Goal: Task Accomplishment & Management: Use online tool/utility

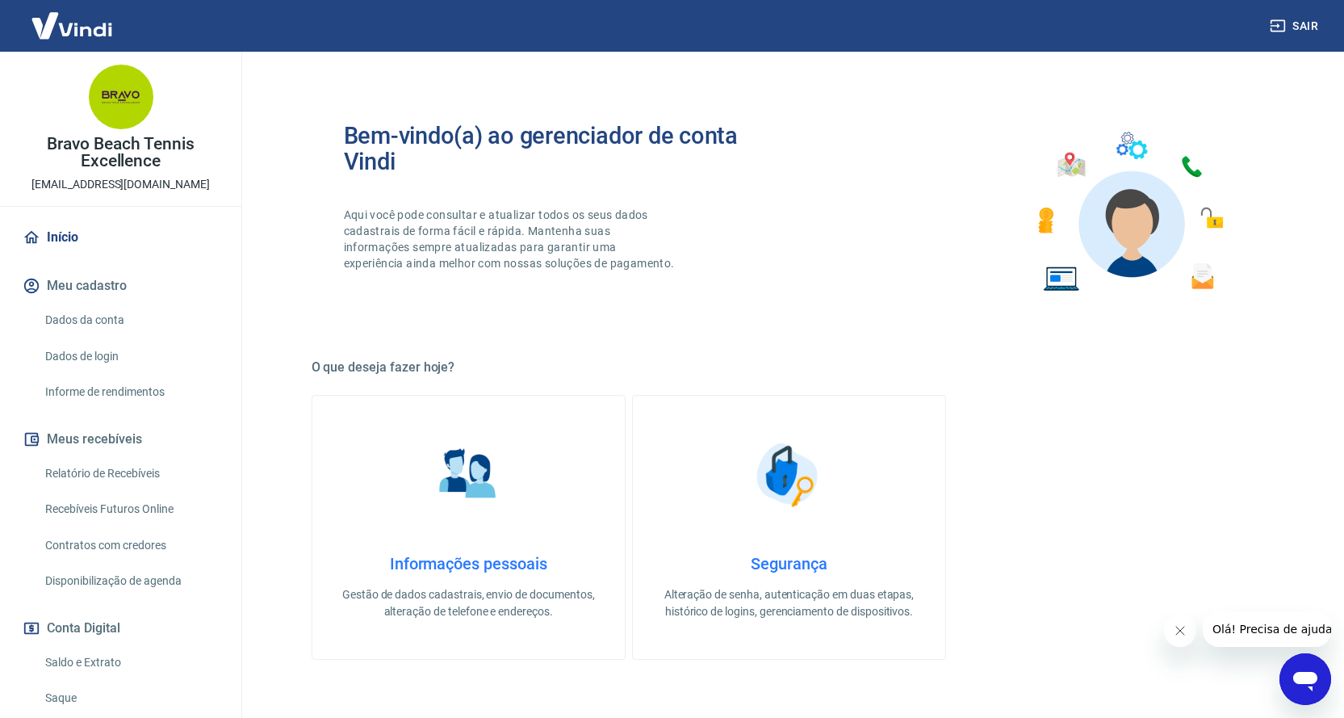
click at [133, 465] on link "Relatório de Recebíveis" at bounding box center [130, 473] width 183 height 33
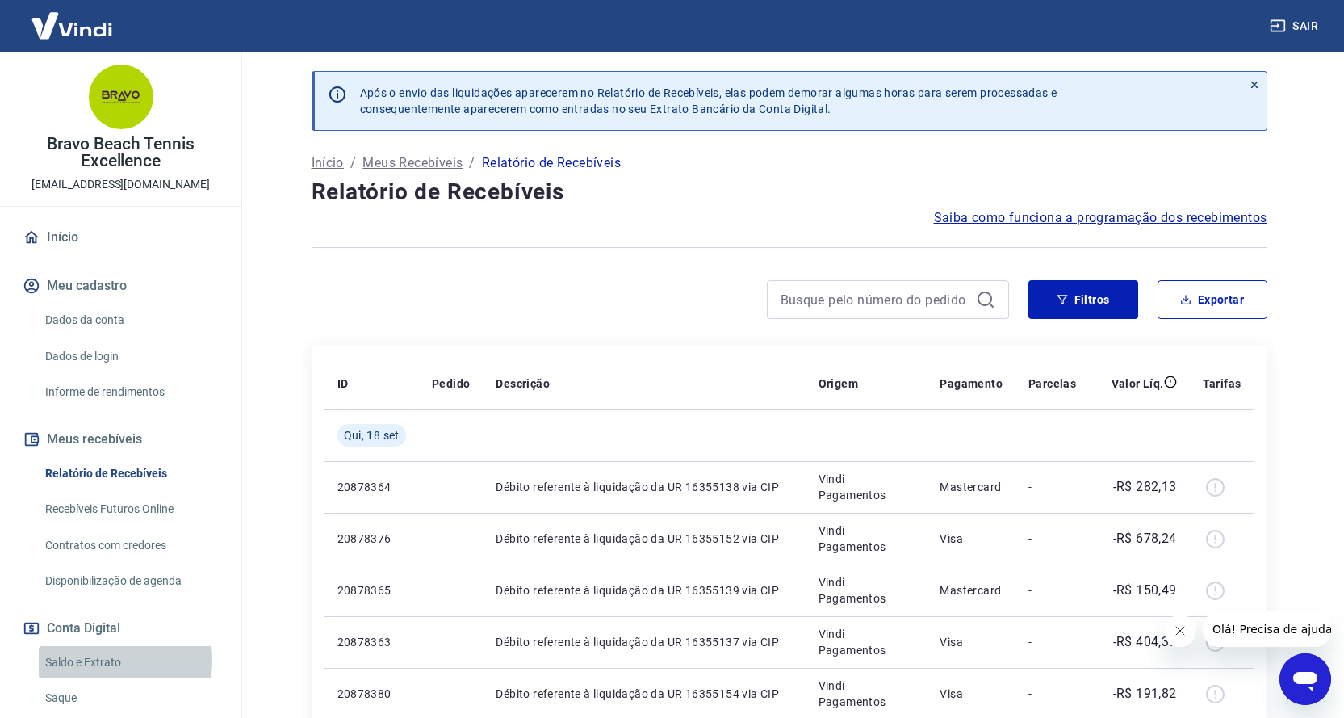
click at [97, 660] on link "Saldo e Extrato" at bounding box center [130, 662] width 183 height 33
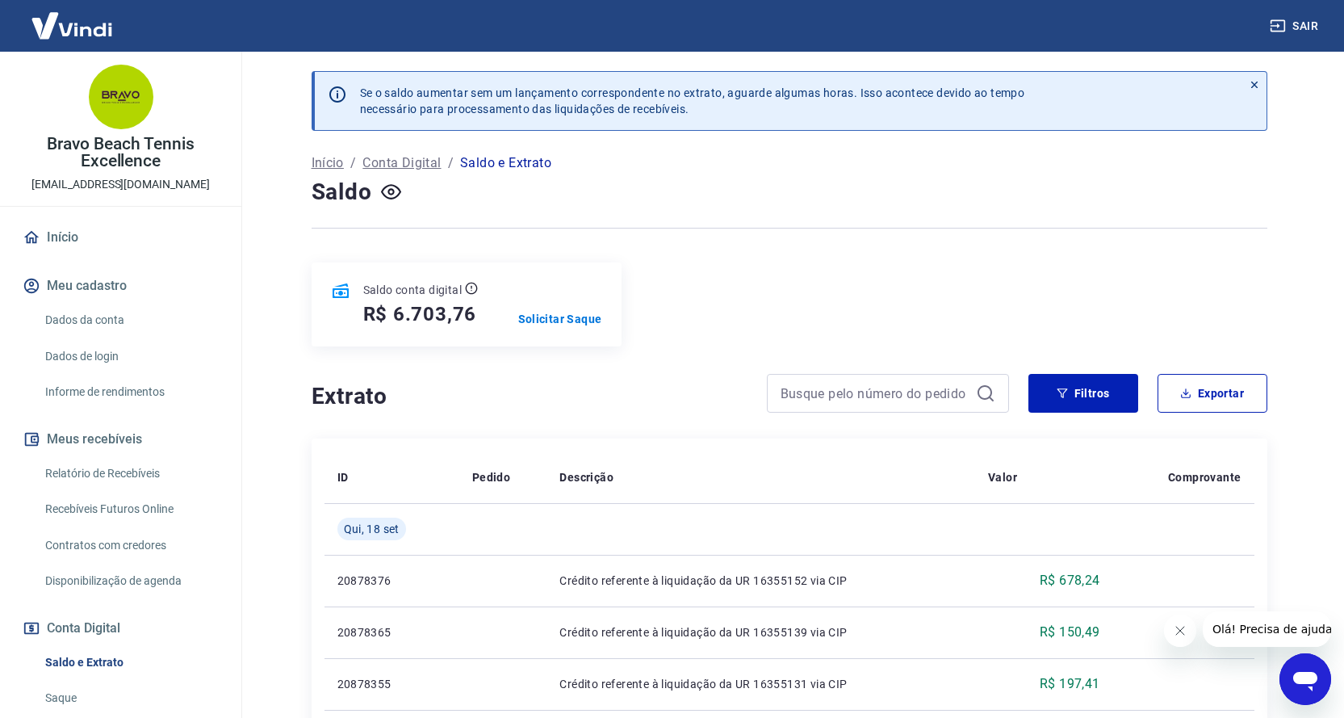
click at [131, 505] on link "Recebíveis Futuros Online" at bounding box center [130, 509] width 183 height 33
